Goal: Task Accomplishment & Management: Use online tool/utility

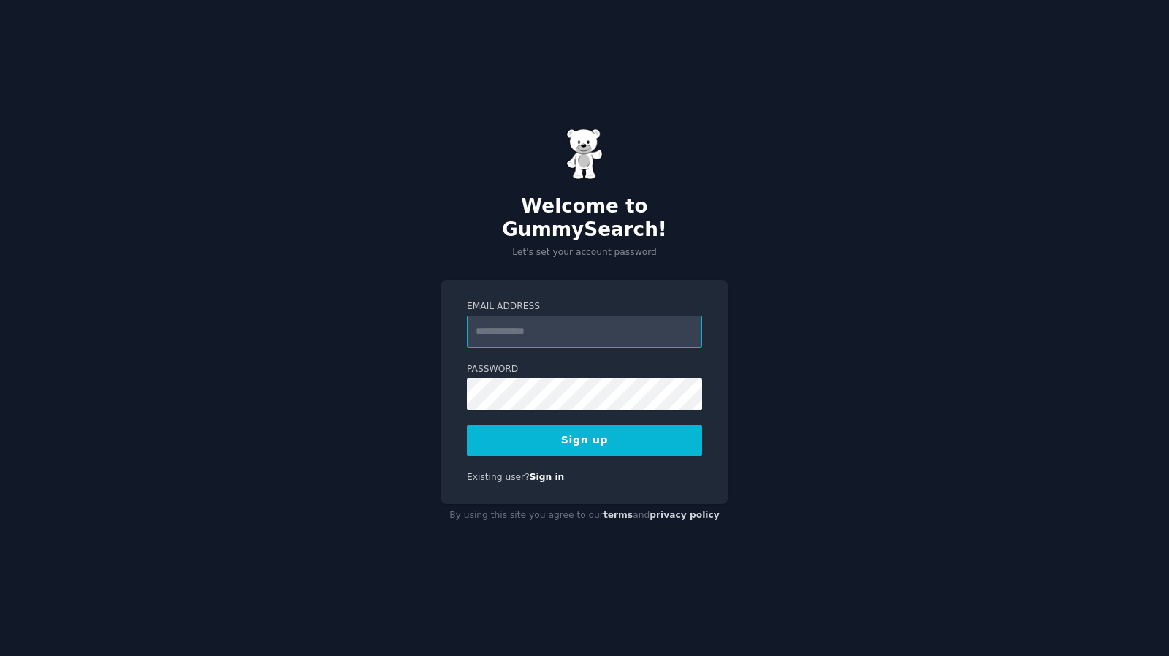
click at [593, 324] on input "Email Address" at bounding box center [584, 332] width 235 height 32
type input "**********"
click at [618, 425] on button "Sign up" at bounding box center [584, 440] width 235 height 31
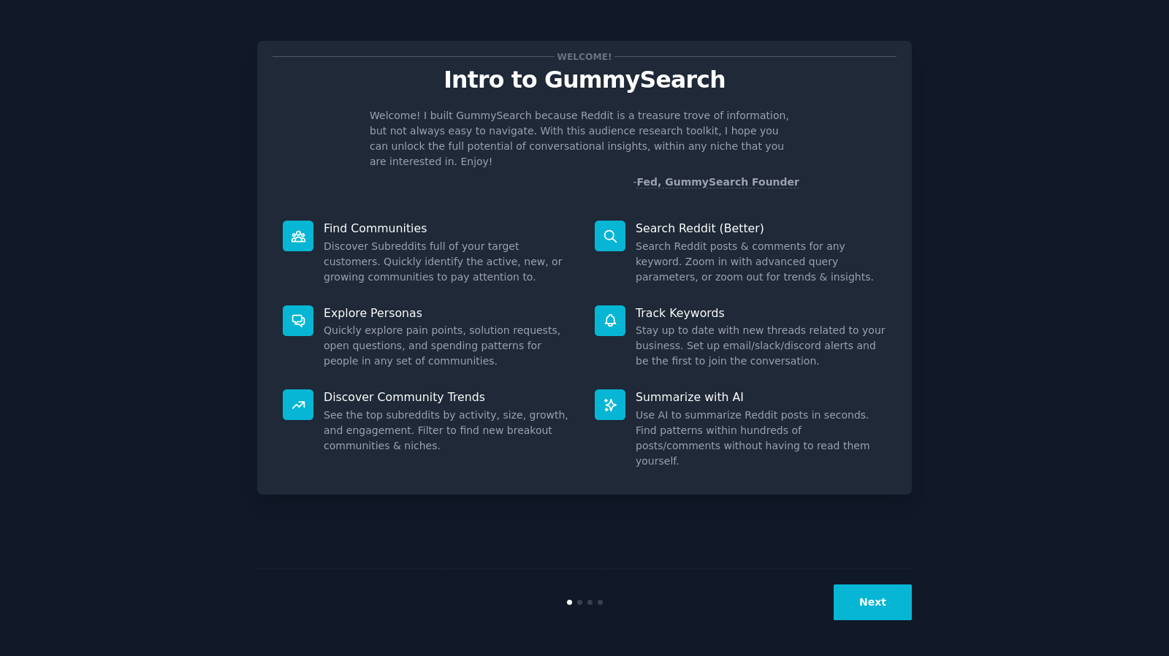
click at [869, 600] on button "Next" at bounding box center [873, 602] width 78 height 36
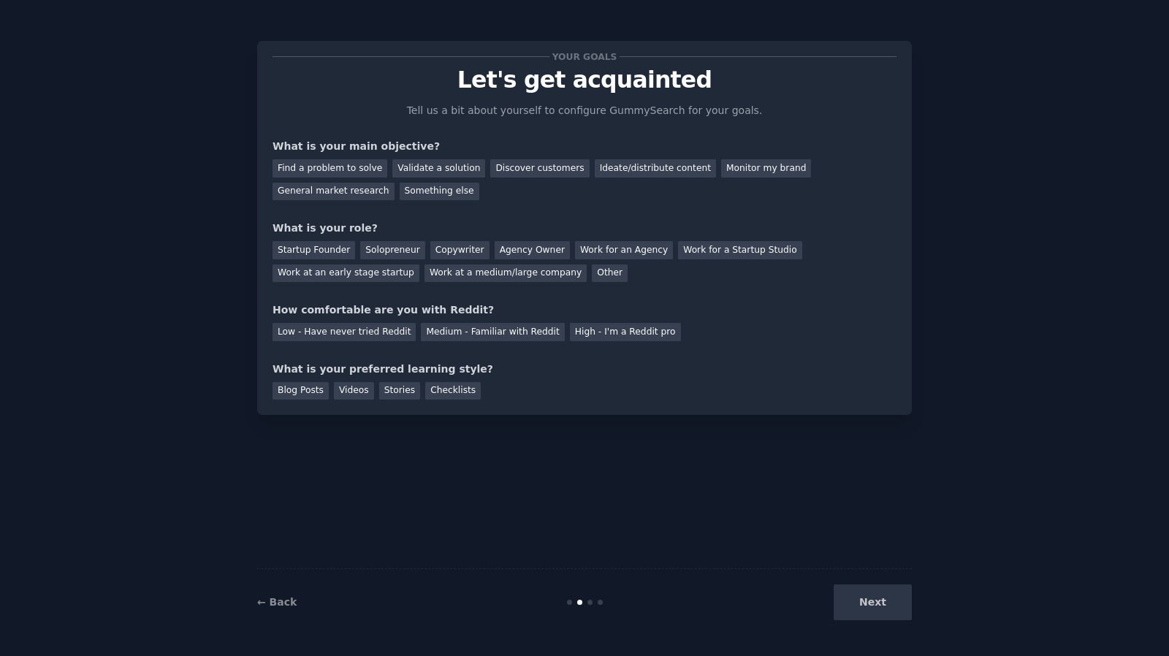
click at [871, 601] on div "Next" at bounding box center [802, 602] width 218 height 36
click at [869, 603] on div "Next" at bounding box center [802, 602] width 218 height 36
click at [884, 601] on div "Next" at bounding box center [802, 602] width 218 height 36
click at [865, 604] on div "Next" at bounding box center [802, 602] width 218 height 36
click at [502, 167] on div "Discover customers" at bounding box center [539, 168] width 99 height 18
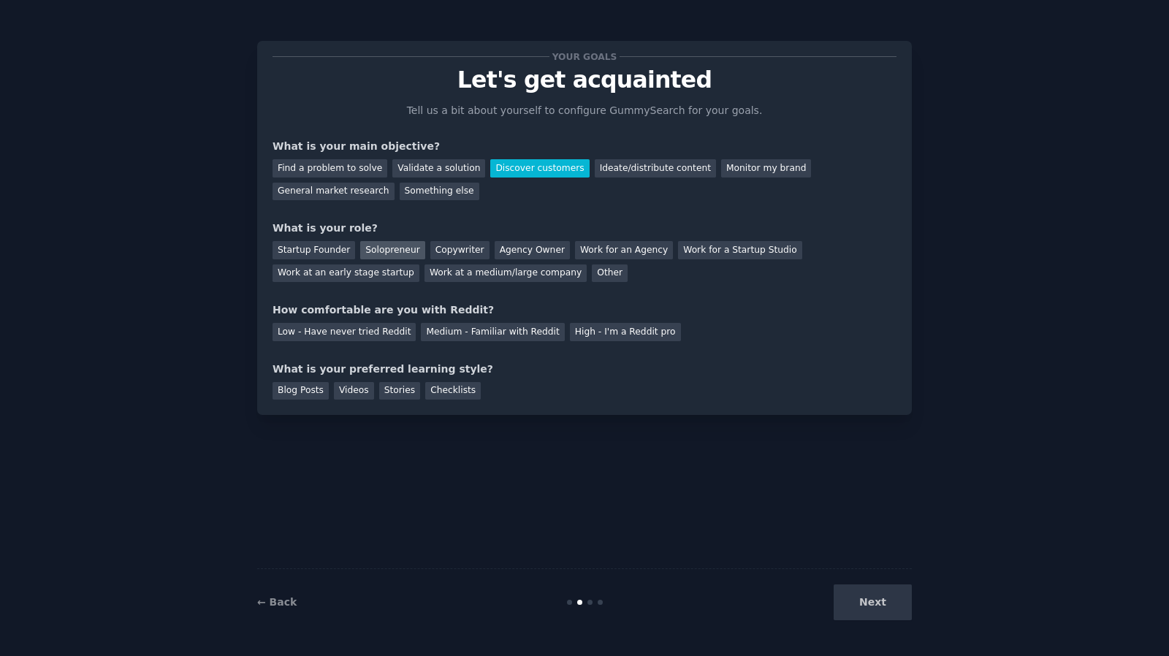
click at [374, 252] on div "Solopreneur" at bounding box center [392, 250] width 64 height 18
click at [439, 336] on div "Medium - Familiar with Reddit" at bounding box center [492, 332] width 143 height 18
click at [317, 394] on div "Blog Posts" at bounding box center [301, 391] width 56 height 18
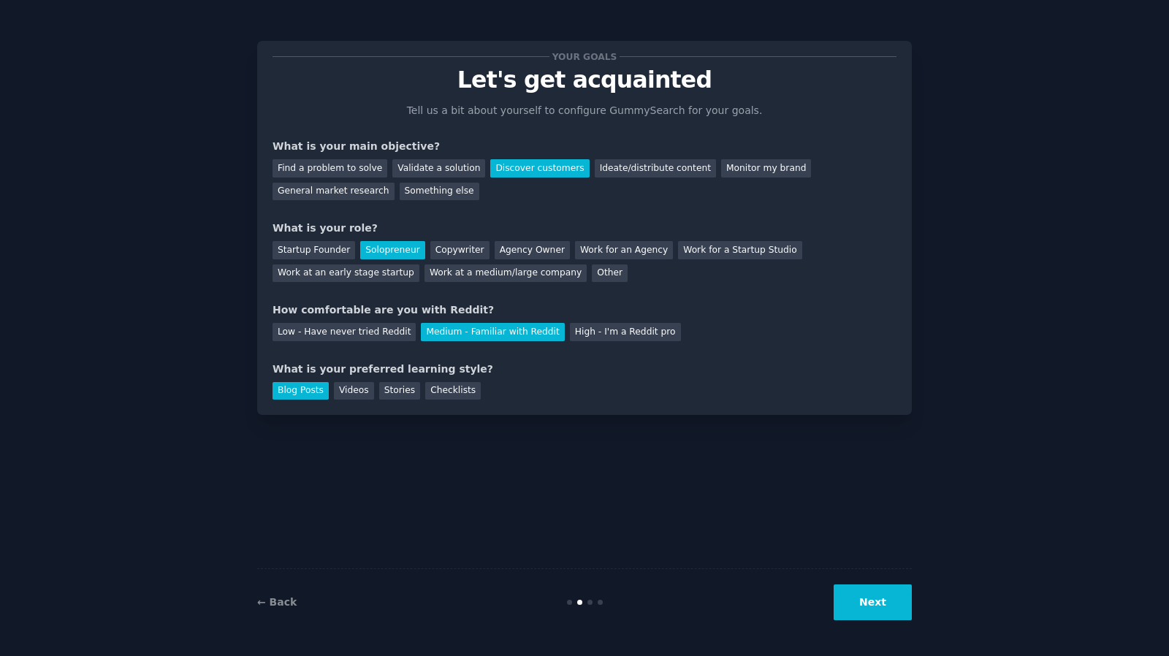
click at [908, 603] on button "Next" at bounding box center [873, 602] width 78 height 36
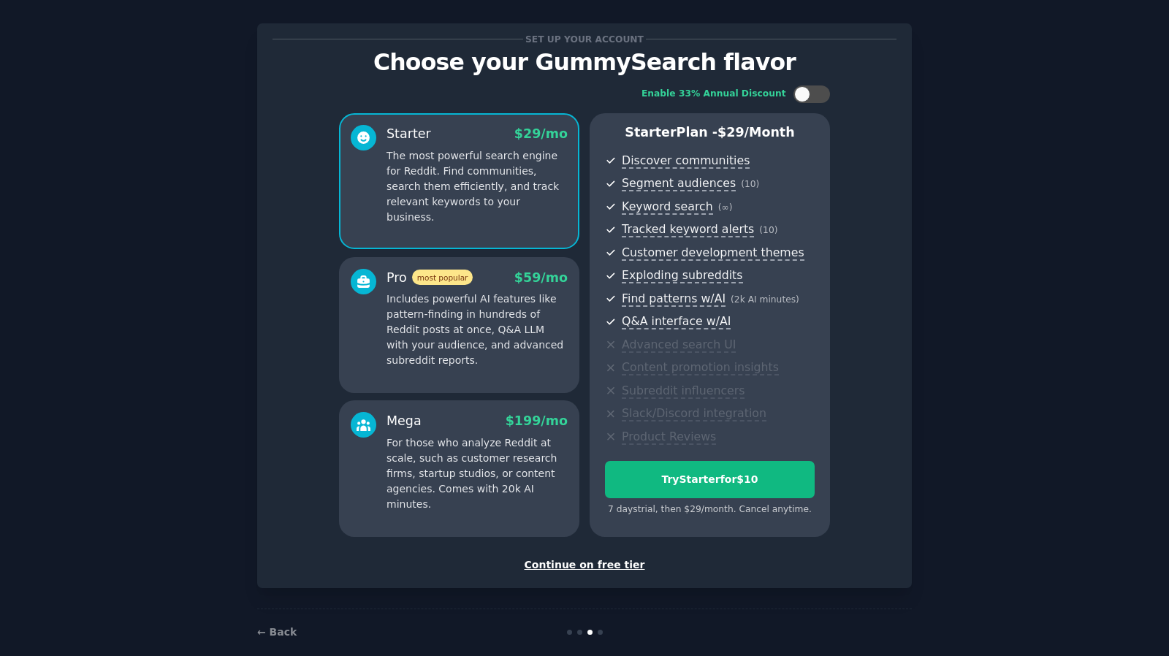
scroll to position [36, 0]
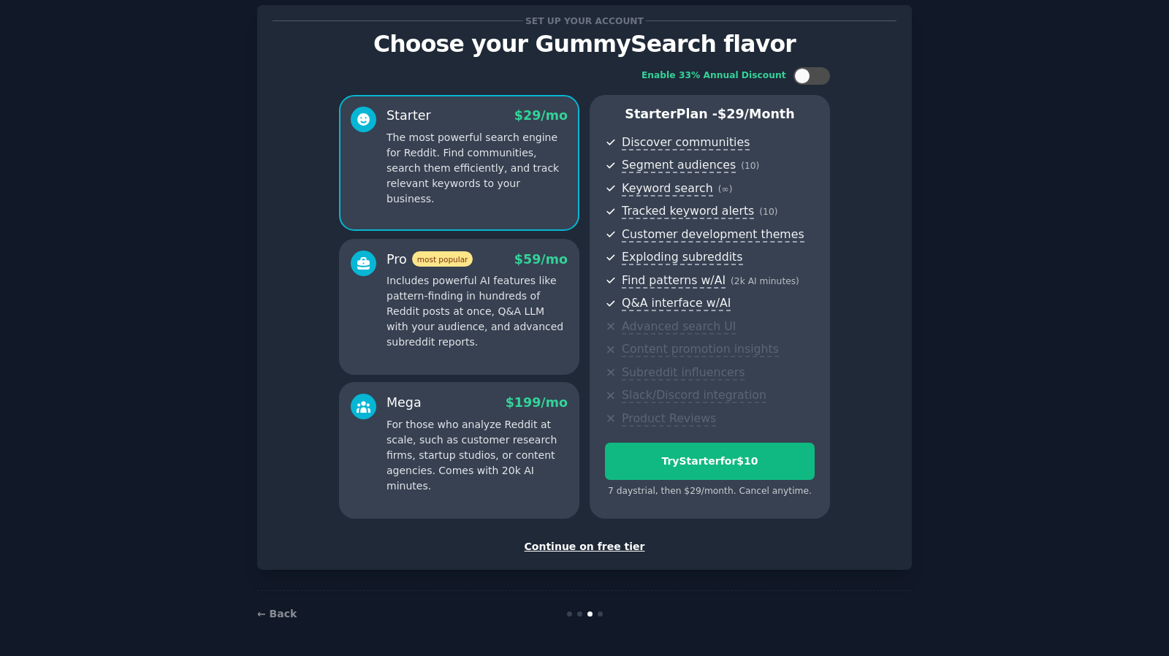
click at [618, 544] on div "Continue on free tier" at bounding box center [585, 546] width 624 height 15
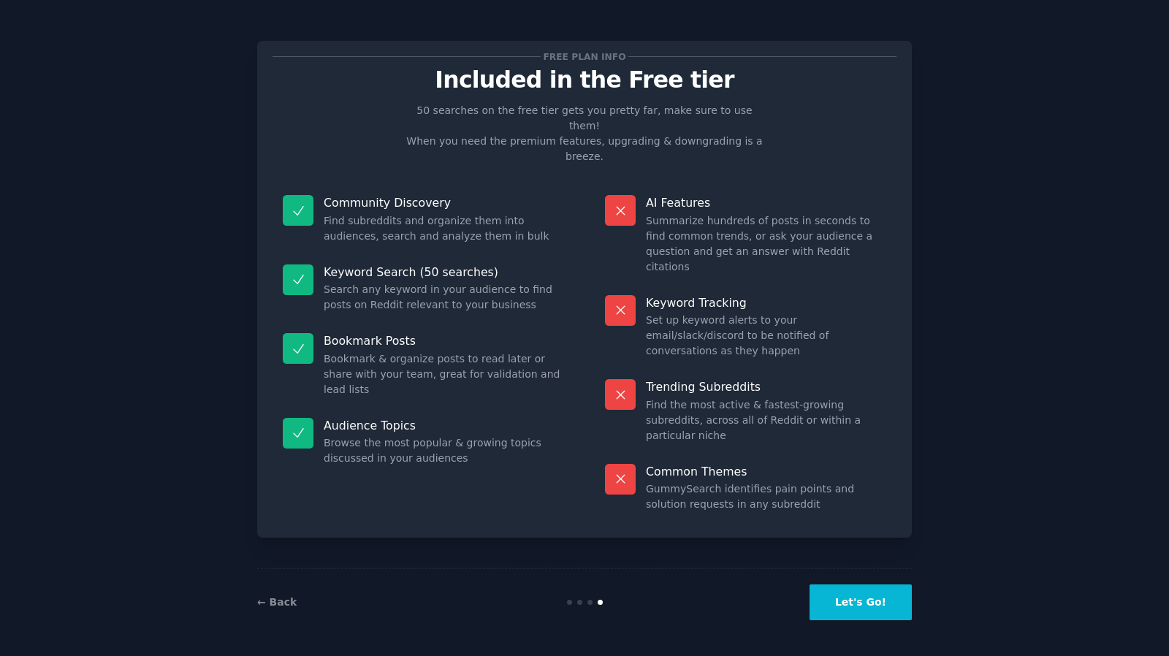
click at [868, 609] on button "Let's Go!" at bounding box center [861, 602] width 102 height 36
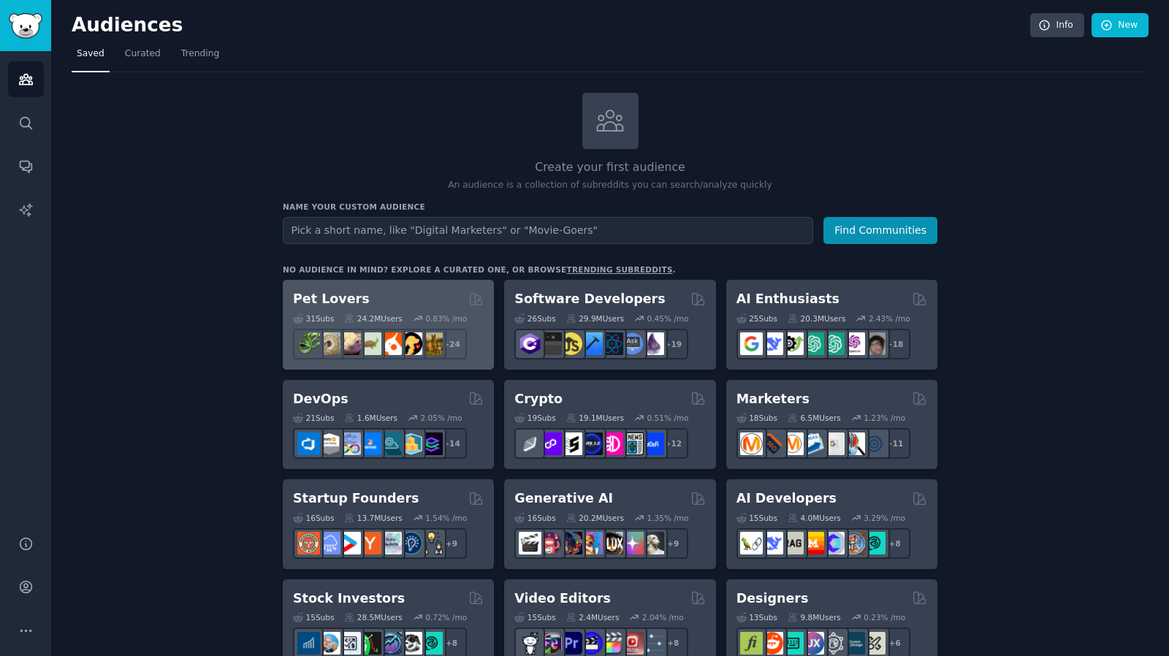
click at [436, 301] on div "Pet Lovers Curated by GummySearch" at bounding box center [388, 299] width 191 height 18
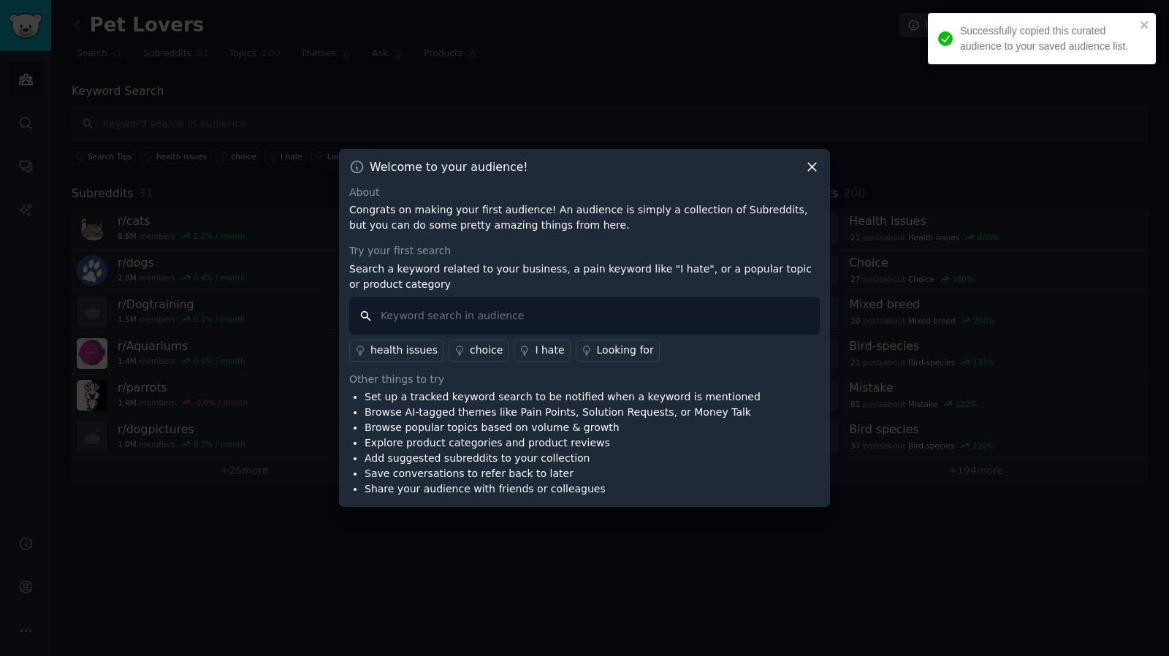
click at [731, 306] on input "text" at bounding box center [584, 315] width 471 height 37
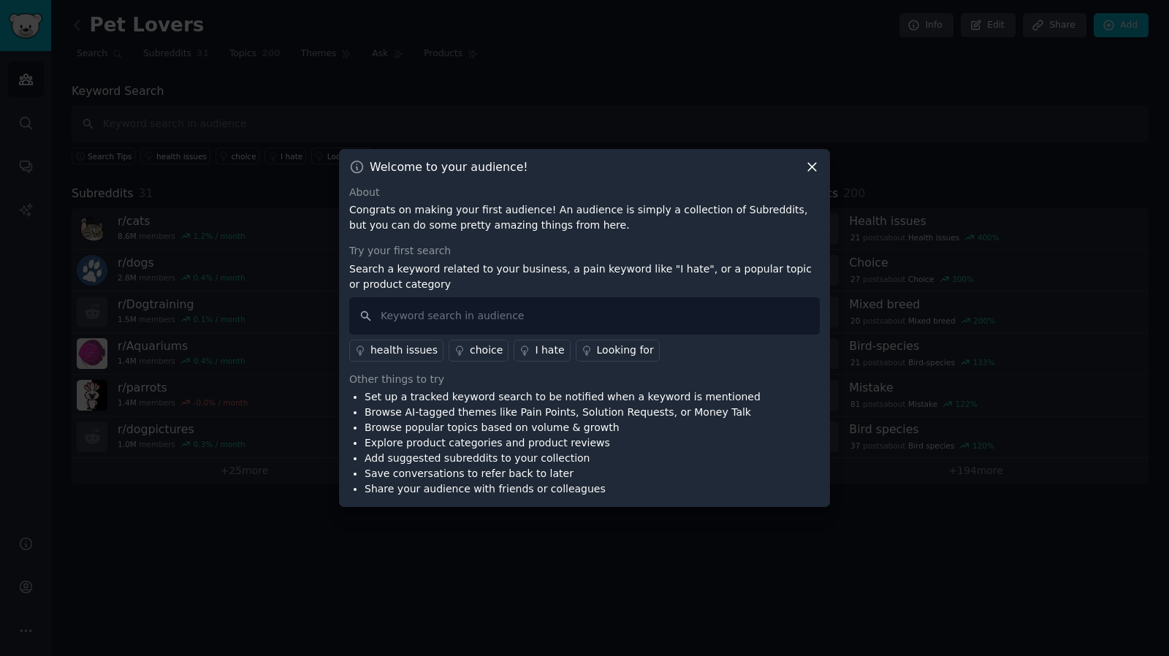
click at [815, 167] on icon at bounding box center [811, 166] width 15 height 15
